Goal: Information Seeking & Learning: Learn about a topic

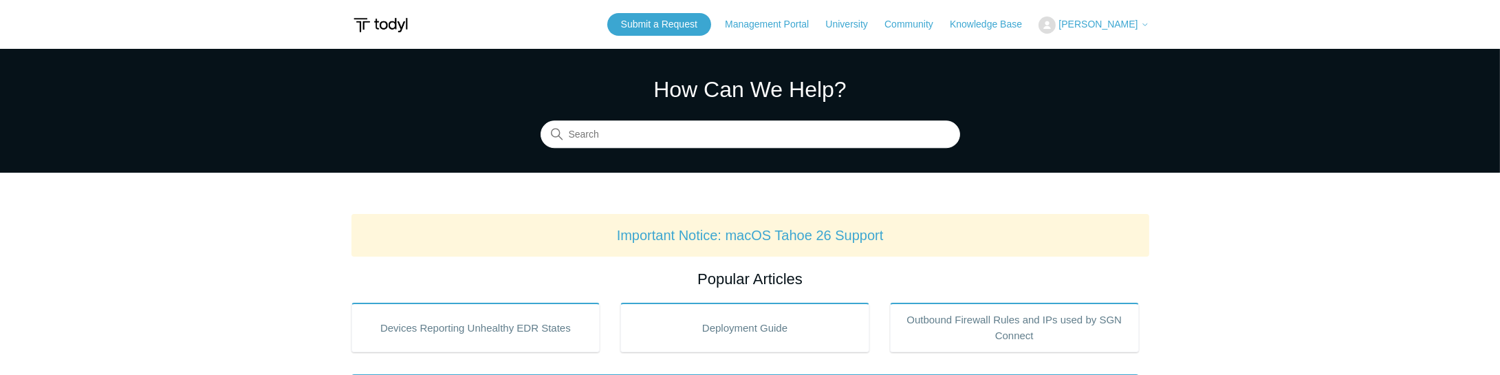
click at [1105, 25] on span "[PERSON_NAME]" at bounding box center [1098, 24] width 79 height 11
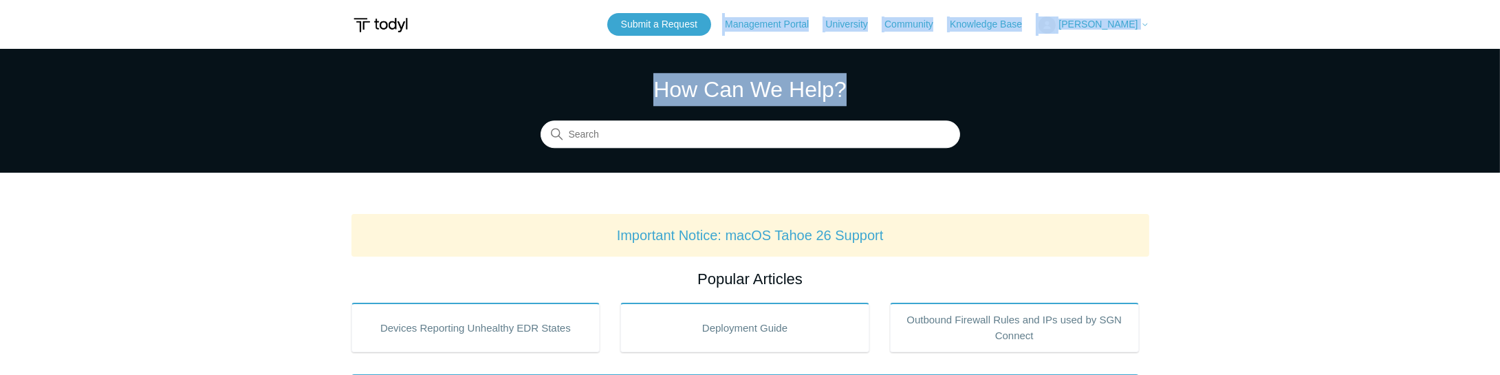
drag, startPoint x: 1032, startPoint y: 56, endPoint x: 1107, endPoint y: 25, distance: 81.5
click at [1107, 25] on span "[PERSON_NAME]" at bounding box center [1098, 24] width 79 height 11
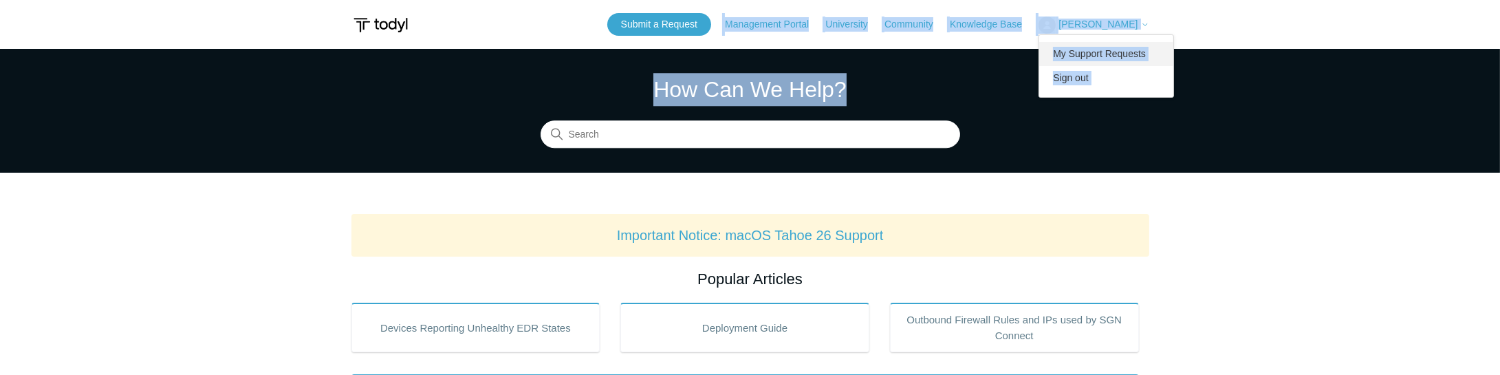
click at [1117, 52] on link "My Support Requests" at bounding box center [1106, 54] width 134 height 24
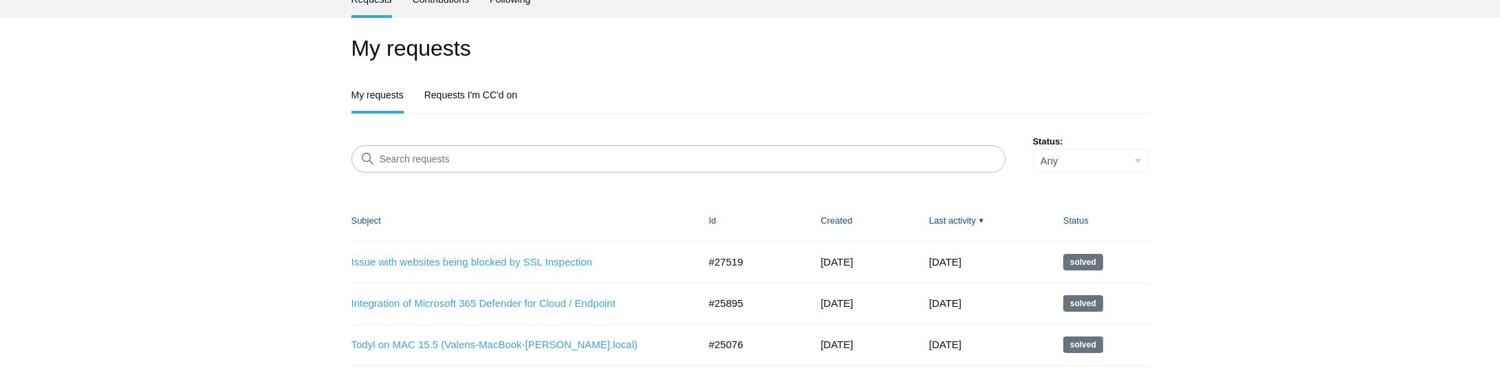
scroll to position [118, 0]
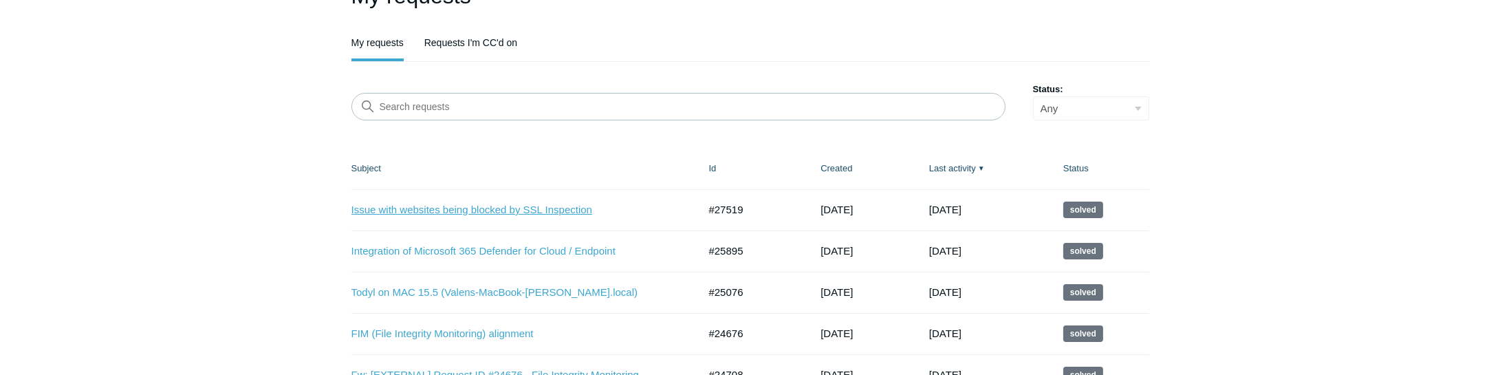
click at [459, 213] on link "Issue with websites being blocked by SSL Inspection" at bounding box center [514, 210] width 327 height 16
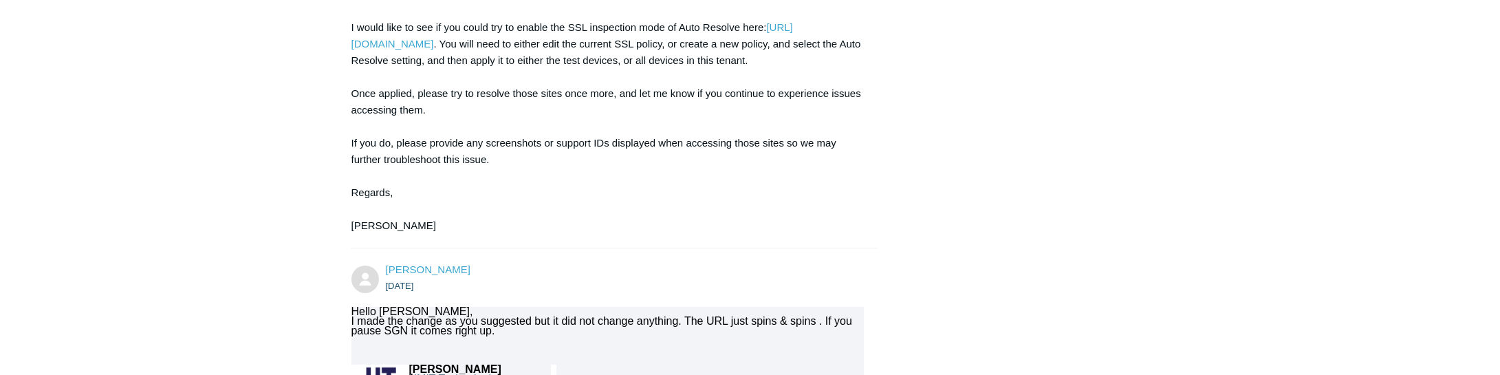
scroll to position [668, 0]
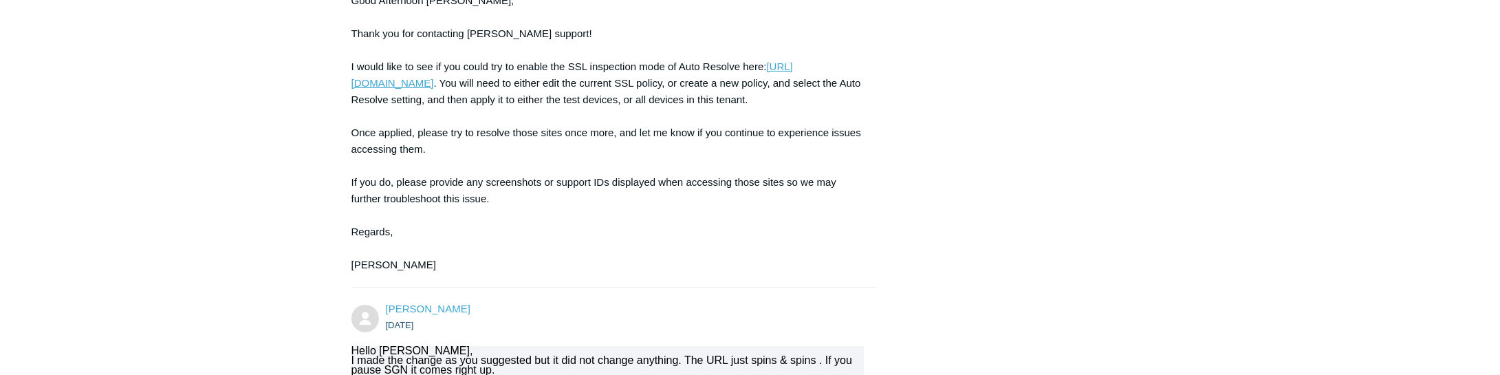
click at [484, 83] on link "[URL][DOMAIN_NAME]" at bounding box center [572, 75] width 442 height 28
click at [417, 85] on link "[URL][DOMAIN_NAME]" at bounding box center [572, 75] width 442 height 28
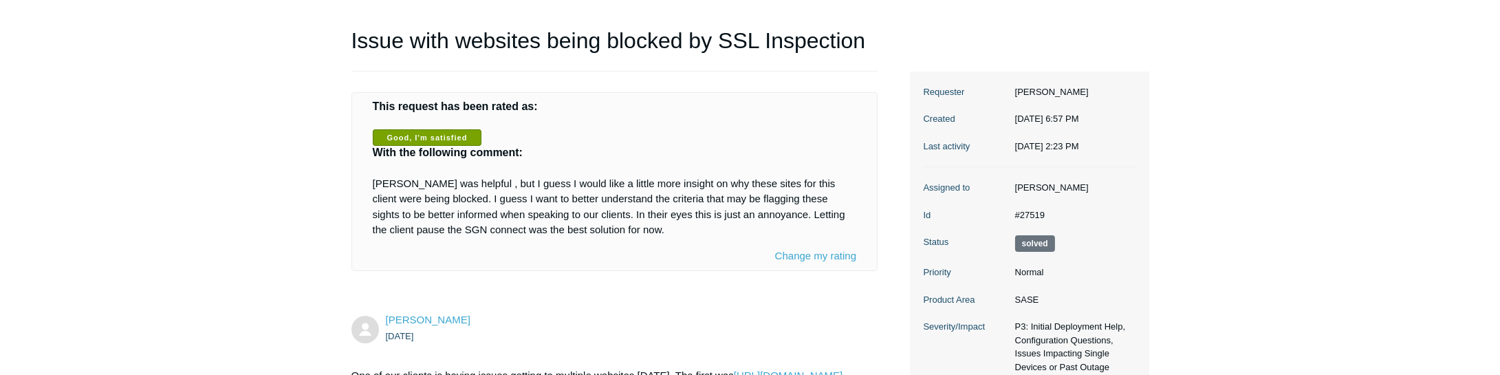
scroll to position [0, 0]
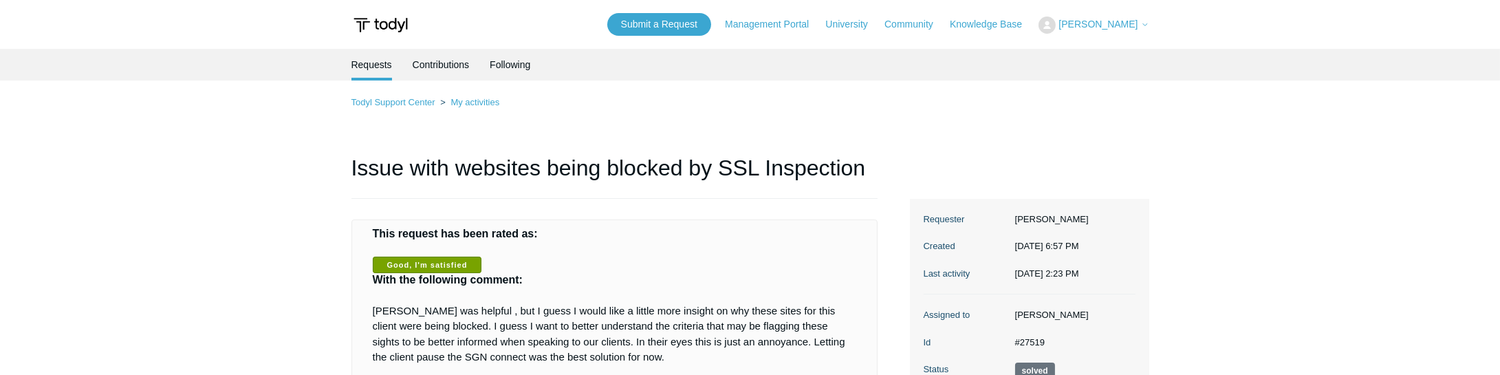
click at [1113, 25] on span "[PERSON_NAME]" at bounding box center [1098, 24] width 79 height 11
click at [1004, 28] on link "Knowledge Base" at bounding box center [993, 24] width 86 height 14
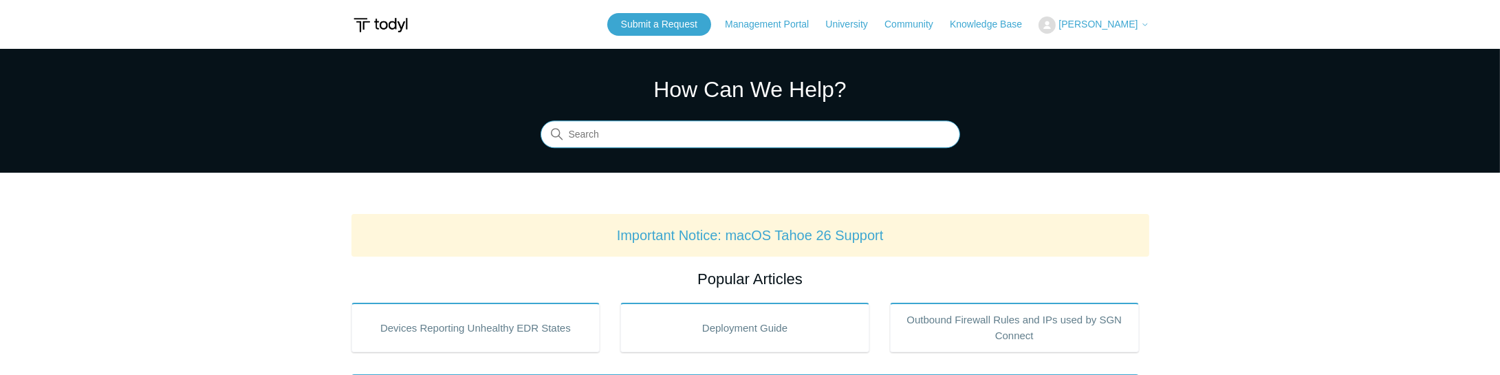
click at [595, 136] on input "Search" at bounding box center [751, 135] width 420 height 28
type input "NORD"
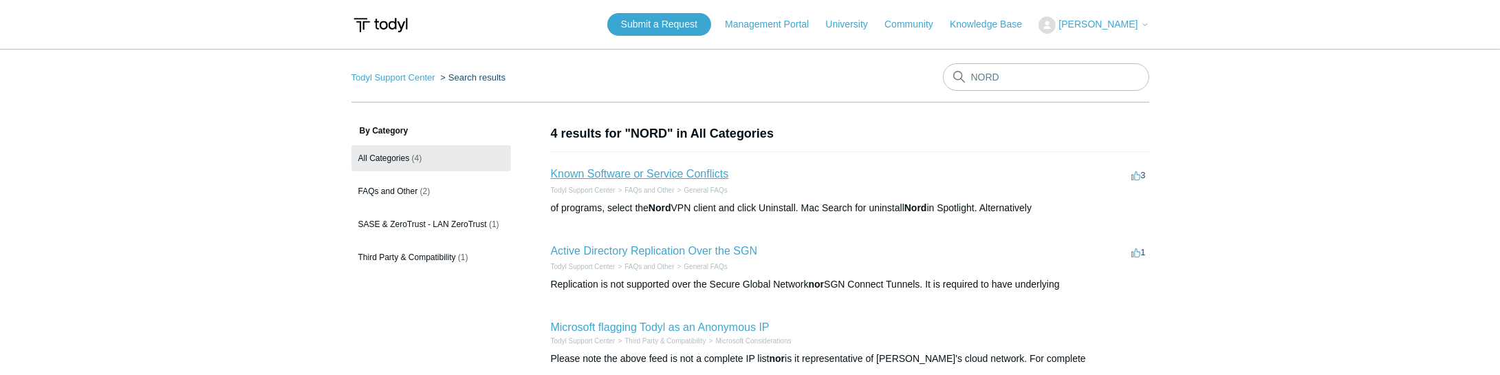
click at [675, 175] on link "Known Software or Service Conflicts" at bounding box center [640, 174] width 178 height 12
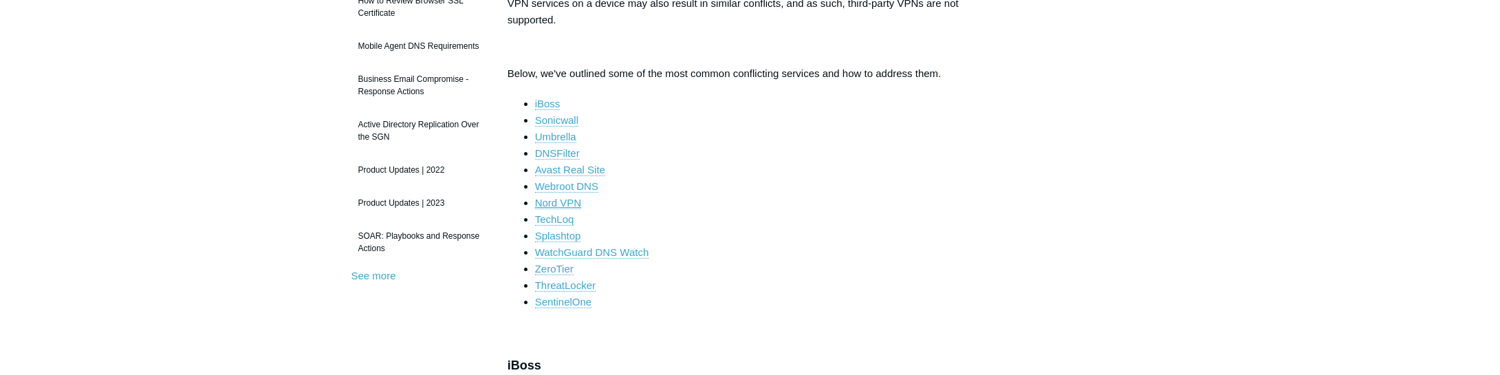
click at [569, 197] on link "Nord VPN" at bounding box center [558, 203] width 47 height 12
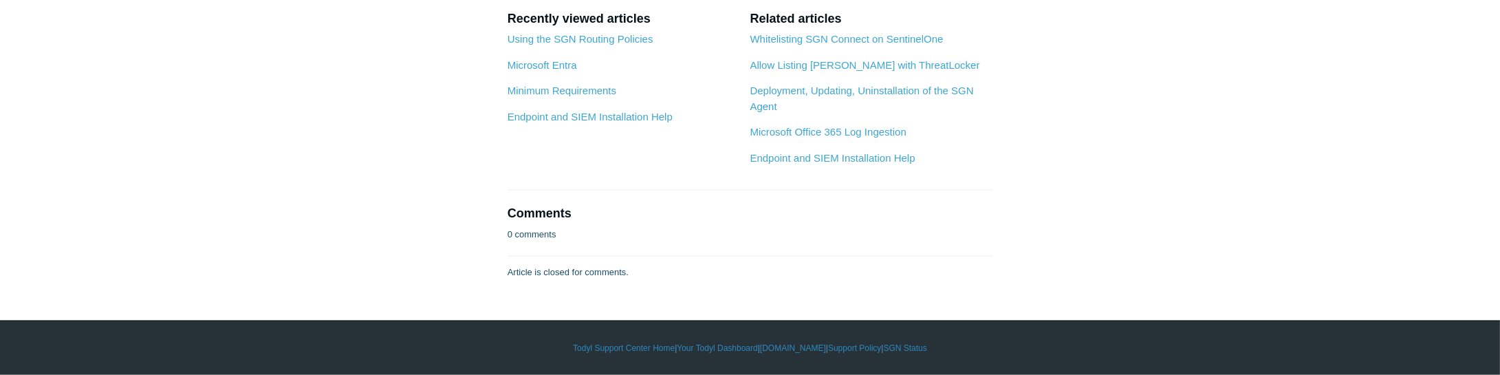
scroll to position [3673, 0]
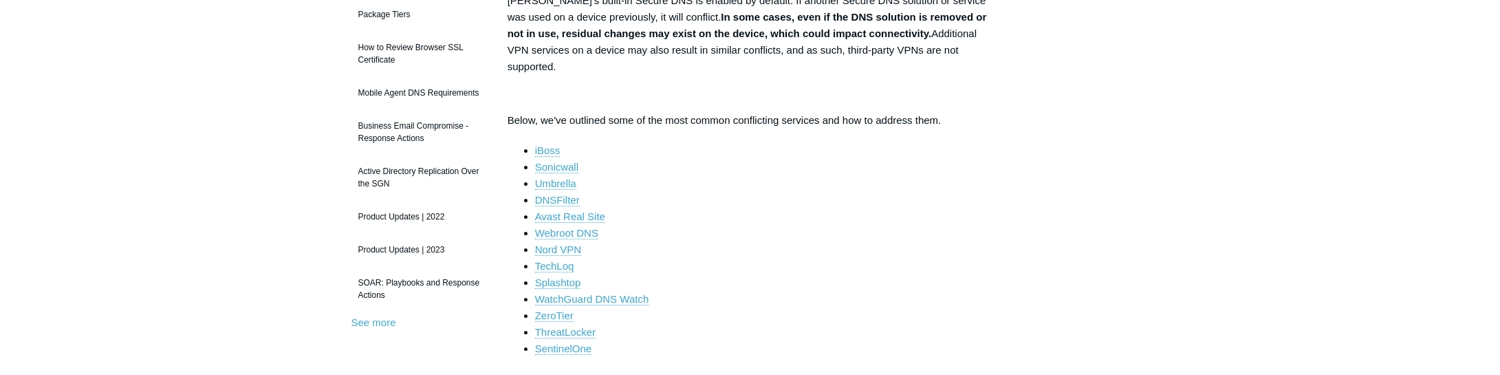
scroll to position [235, 0]
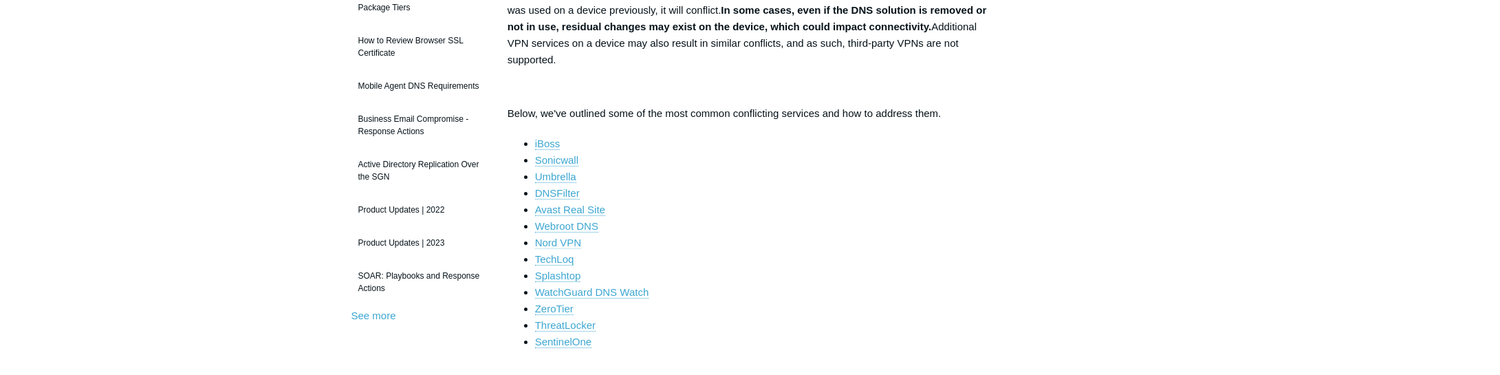
click at [577, 237] on link "Nord VPN" at bounding box center [558, 243] width 47 height 12
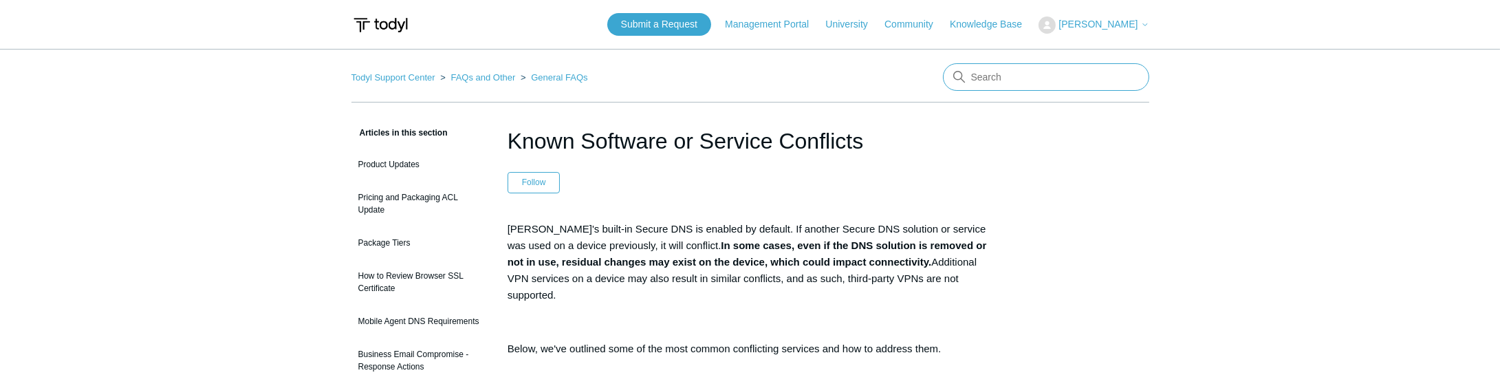
click at [977, 76] on input "Search" at bounding box center [1046, 77] width 206 height 28
type input "openvpn"
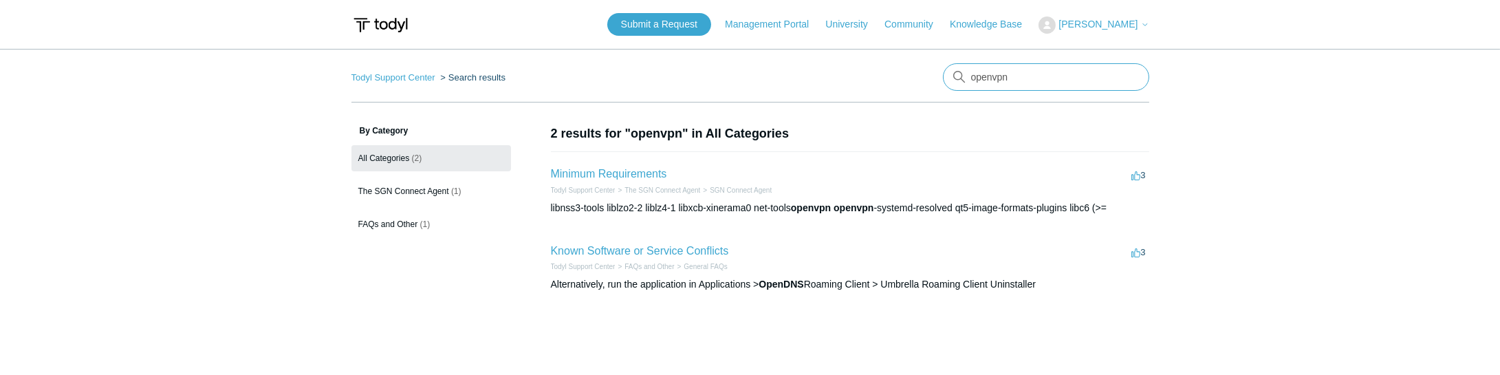
drag, startPoint x: 1017, startPoint y: 80, endPoint x: 951, endPoint y: 78, distance: 66.8
click at [951, 78] on input "openvpn" at bounding box center [1046, 77] width 206 height 28
type input "policy based routing"
